Goal: Use online tool/utility

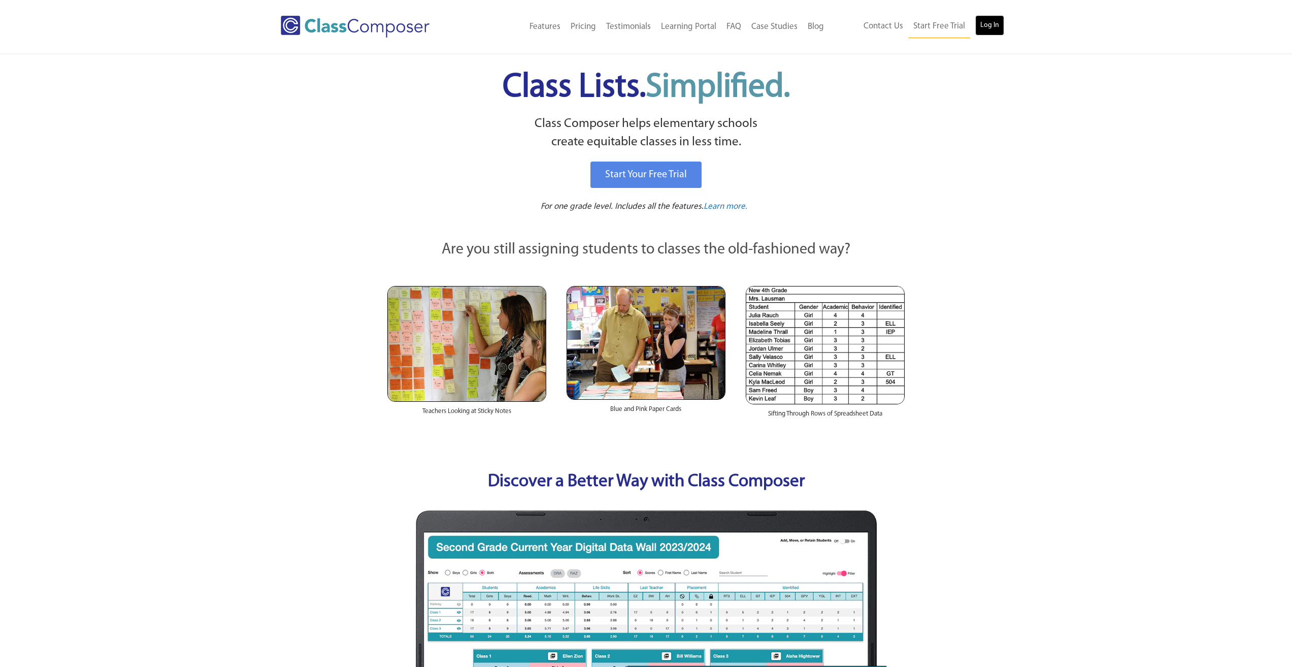
click at [984, 31] on link "Log In" at bounding box center [989, 25] width 29 height 20
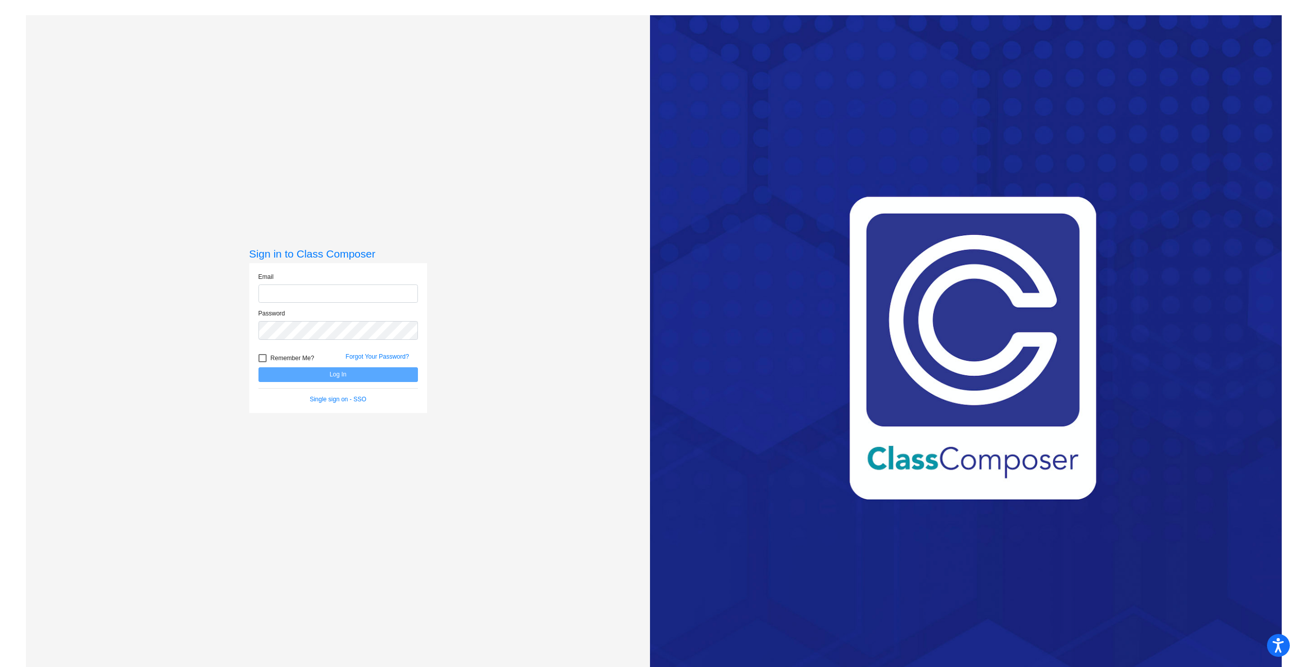
type input "[EMAIL_ADDRESS][DOMAIN_NAME]"
click at [355, 380] on button "Log In" at bounding box center [337, 374] width 159 height 15
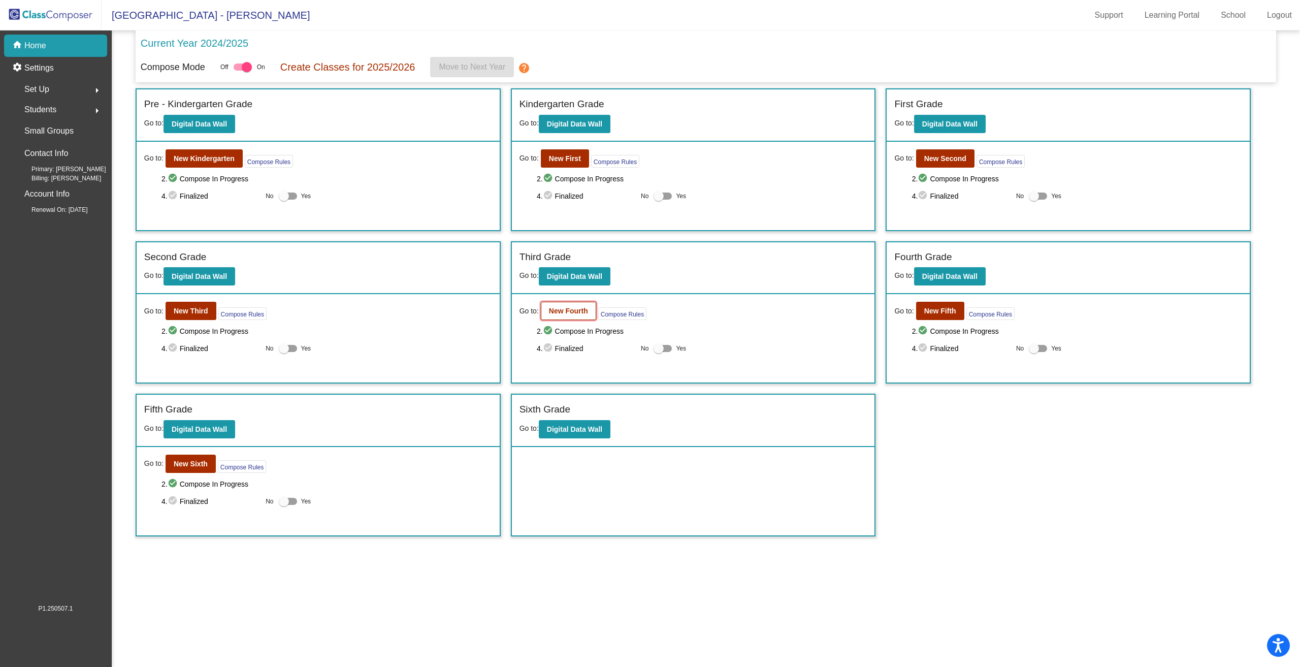
click at [561, 306] on button "New Fourth" at bounding box center [568, 311] width 55 height 18
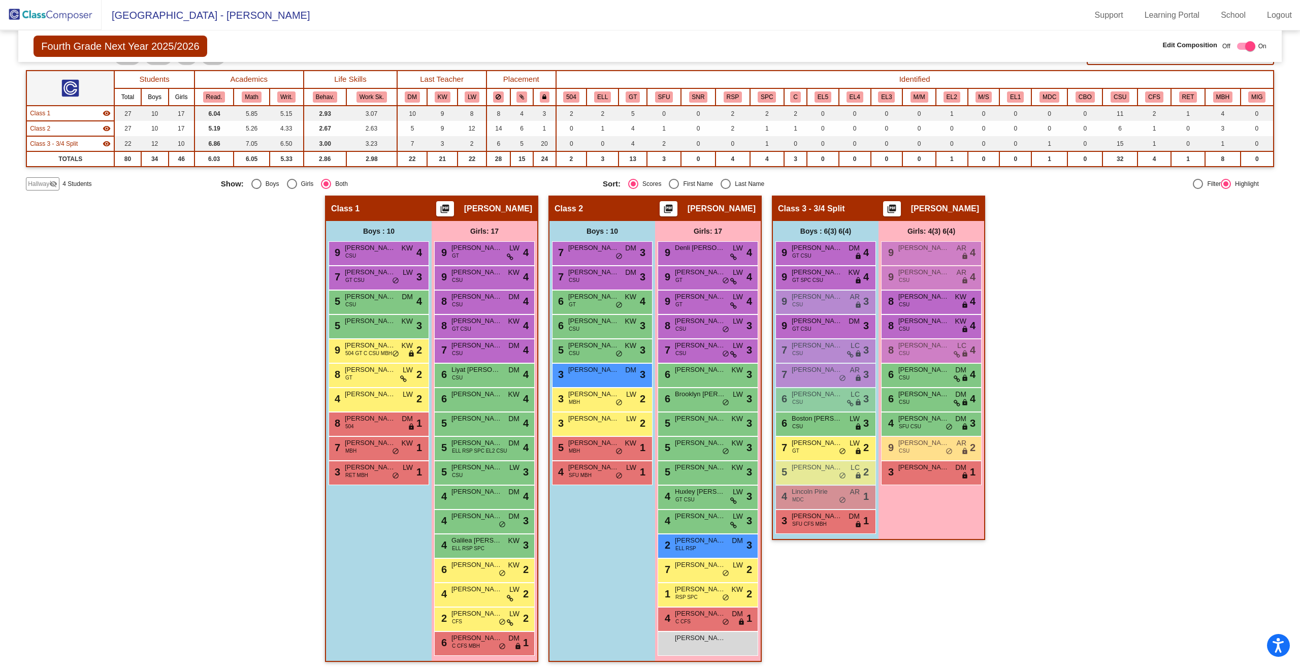
scroll to position [78, 0]
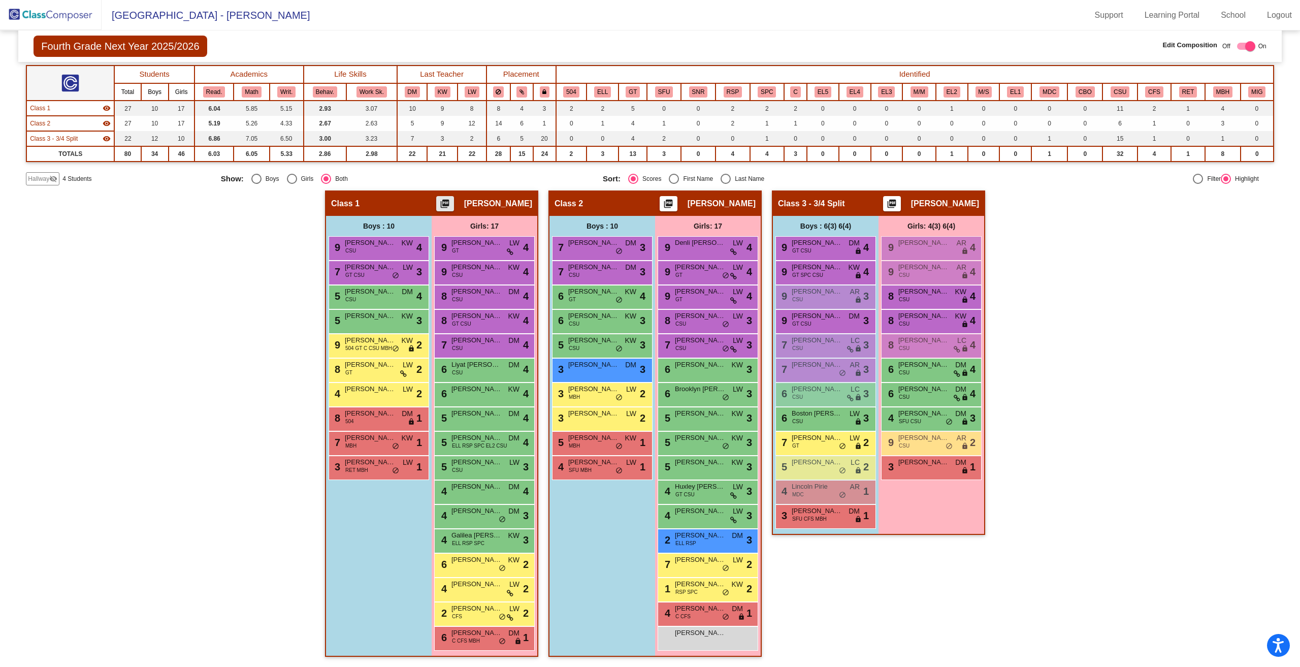
click at [451, 202] on mat-icon "picture_as_pdf" at bounding box center [445, 206] width 12 height 14
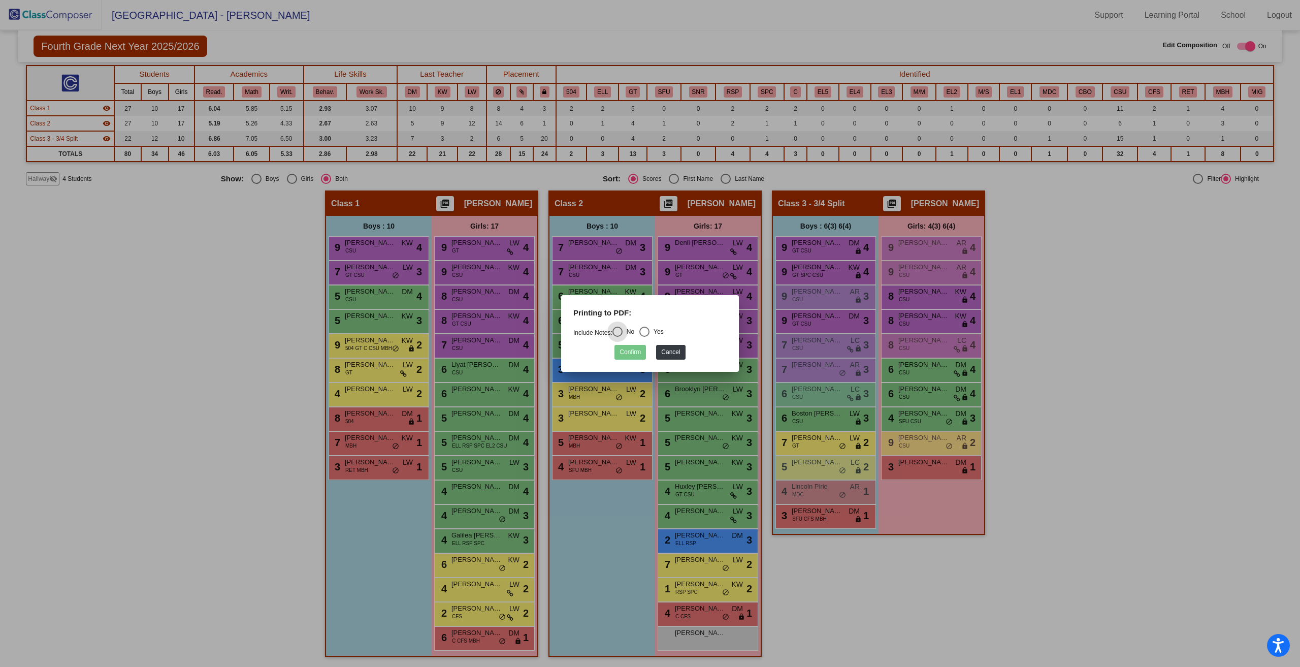
click at [649, 332] on div "Select an option" at bounding box center [644, 331] width 10 height 10
click at [644, 337] on input "Yes" at bounding box center [644, 337] width 1 height 1
radio input "true"
click at [637, 352] on button "Confirm" at bounding box center [629, 352] width 31 height 15
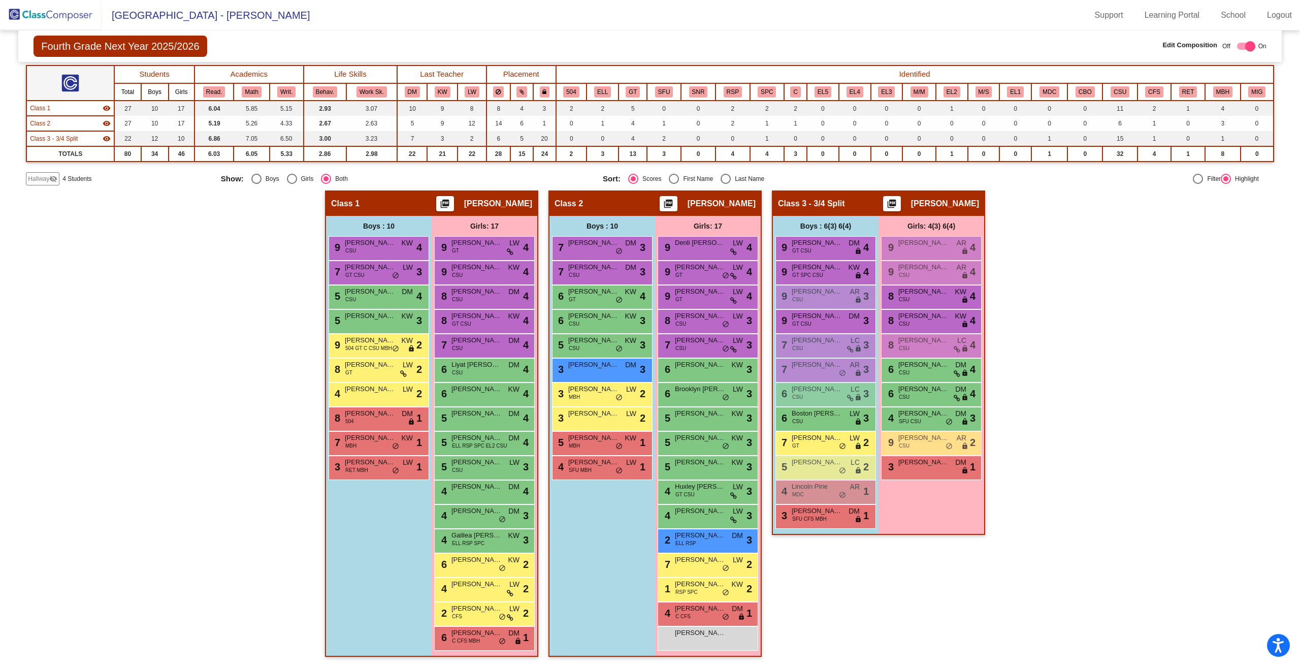
click at [81, 49] on span "Fourth Grade Next Year 2025/2026" at bounding box center [120, 46] width 173 height 21
